Goal: Book appointment/travel/reservation

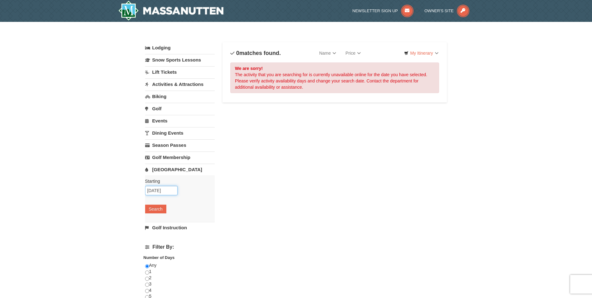
click at [157, 190] on input "09/03/2025" at bounding box center [161, 190] width 32 height 9
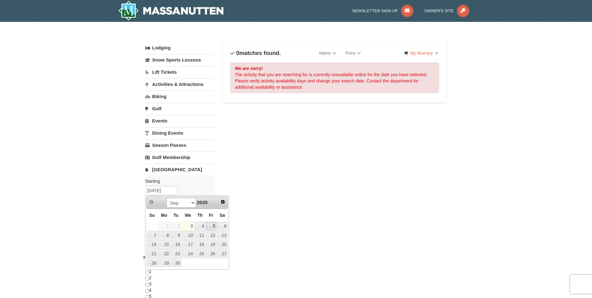
click at [212, 227] on link "5" at bounding box center [211, 226] width 11 height 9
type input "09/05/2025"
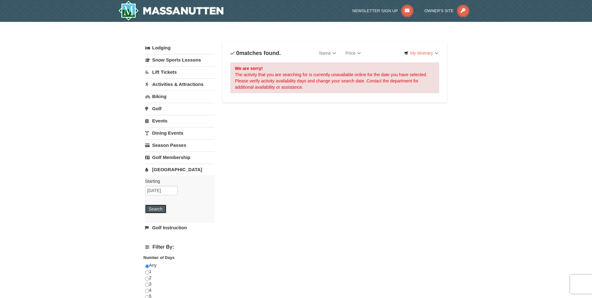
click at [153, 208] on button "Search" at bounding box center [155, 209] width 21 height 9
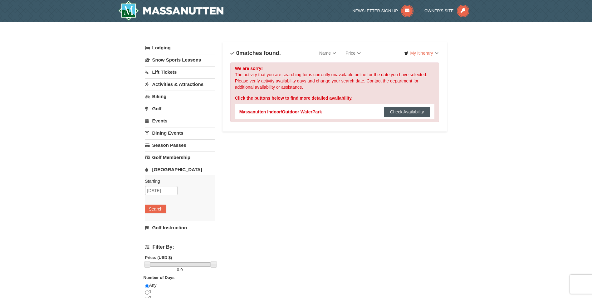
click at [412, 111] on button "Check Availability" at bounding box center [407, 112] width 47 height 10
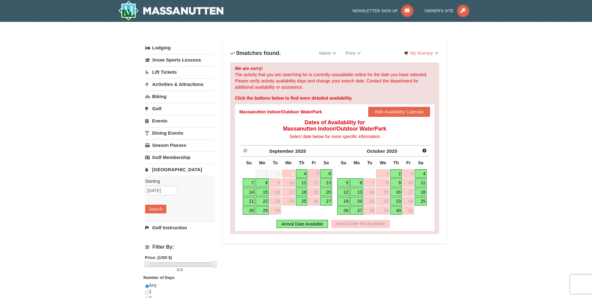
click at [327, 175] on link "6" at bounding box center [326, 173] width 12 height 9
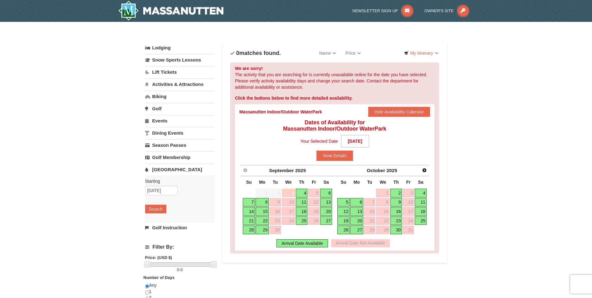
click at [304, 191] on link "4" at bounding box center [302, 193] width 12 height 9
click at [329, 195] on link "6" at bounding box center [326, 193] width 12 height 9
click at [303, 194] on link "4" at bounding box center [302, 193] width 12 height 9
click at [324, 192] on link "6" at bounding box center [326, 193] width 12 height 9
click at [343, 155] on button "View Details" at bounding box center [335, 156] width 37 height 10
